Goal: Task Accomplishment & Management: Understand process/instructions

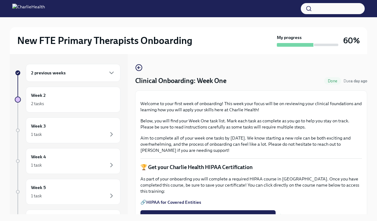
scroll to position [1, 0]
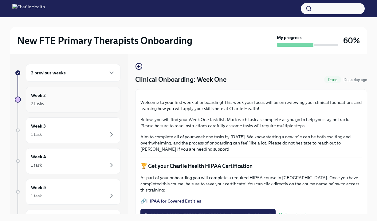
click at [73, 109] on div "Week 2 2 tasks" at bounding box center [73, 100] width 95 height 26
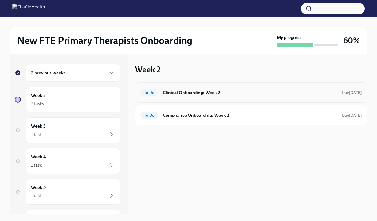
click at [197, 94] on h6 "Clinical Onboarding: Week 2" at bounding box center [250, 92] width 174 height 7
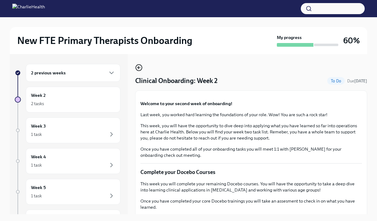
click at [140, 68] on icon "button" at bounding box center [138, 67] width 7 height 7
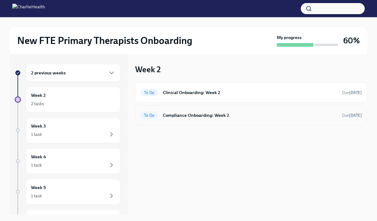
click at [193, 109] on div "To Do Compliance Onboarding: Week 2 Due [DATE]" at bounding box center [251, 115] width 232 height 20
click at [192, 117] on h6 "Compliance Onboarding: Week 2" at bounding box center [250, 115] width 174 height 7
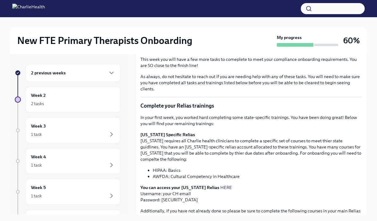
scroll to position [100, 0]
